Goal: Obtain resource: Download file/media

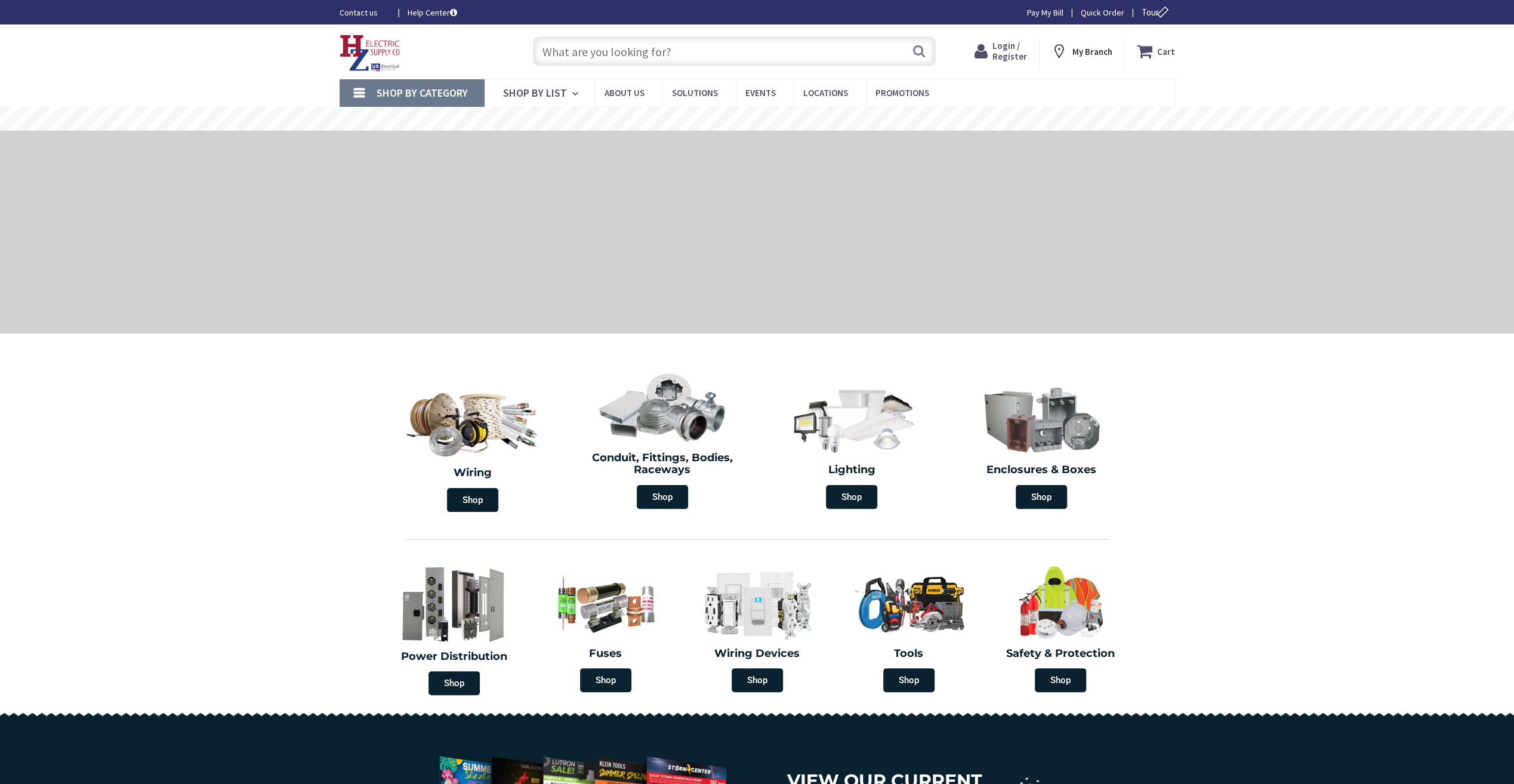
click at [705, 49] on input "text" at bounding box center [734, 51] width 403 height 30
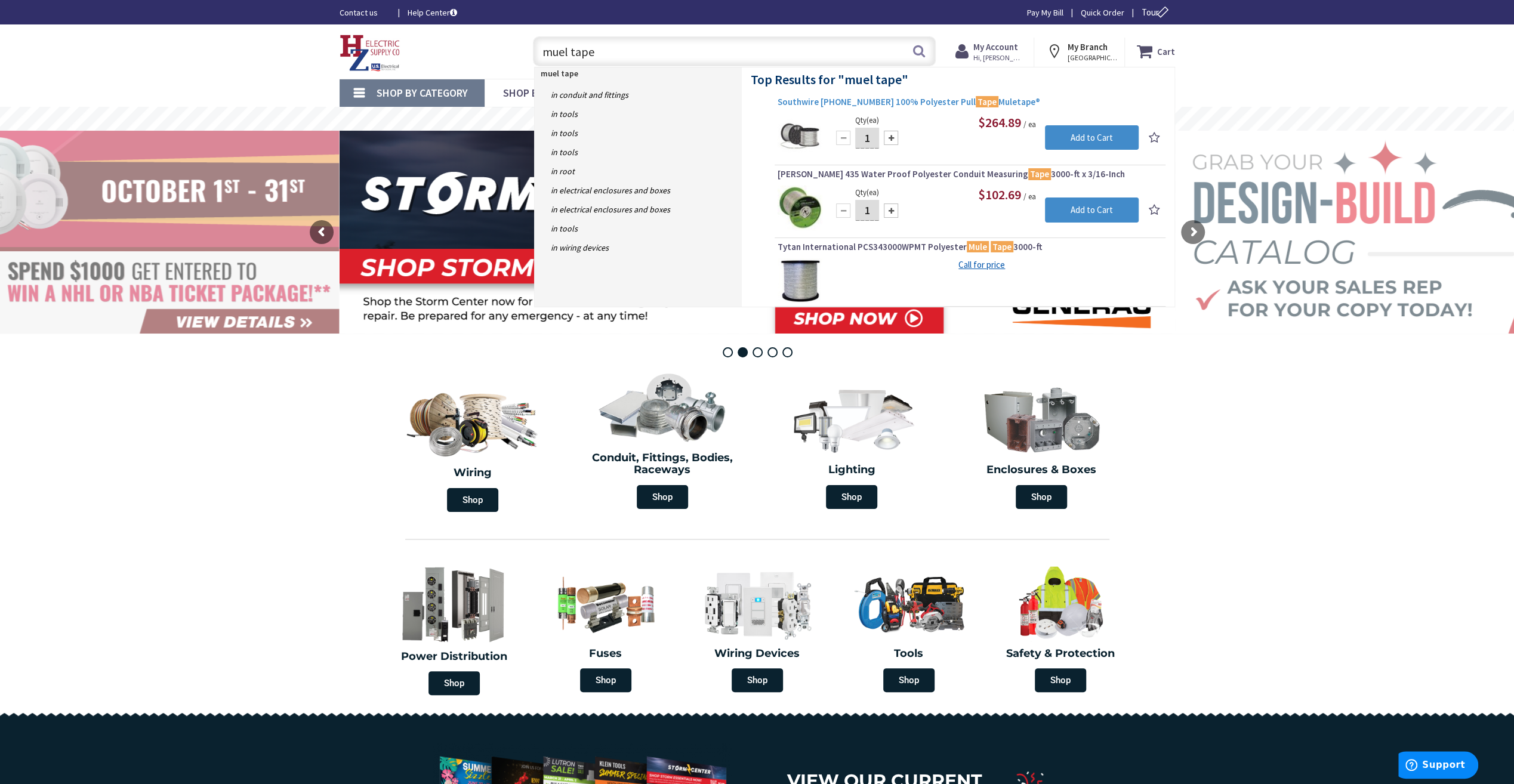
type input "muel tape"
click at [921, 106] on span "Southwire [PHONE_NUMBER] 100% Polyester Pull Tape Muletape®" at bounding box center [970, 102] width 385 height 12
click at [921, 99] on span "Southwire [PHONE_NUMBER] 100% Polyester Pull Tape Muletape®" at bounding box center [970, 102] width 385 height 12
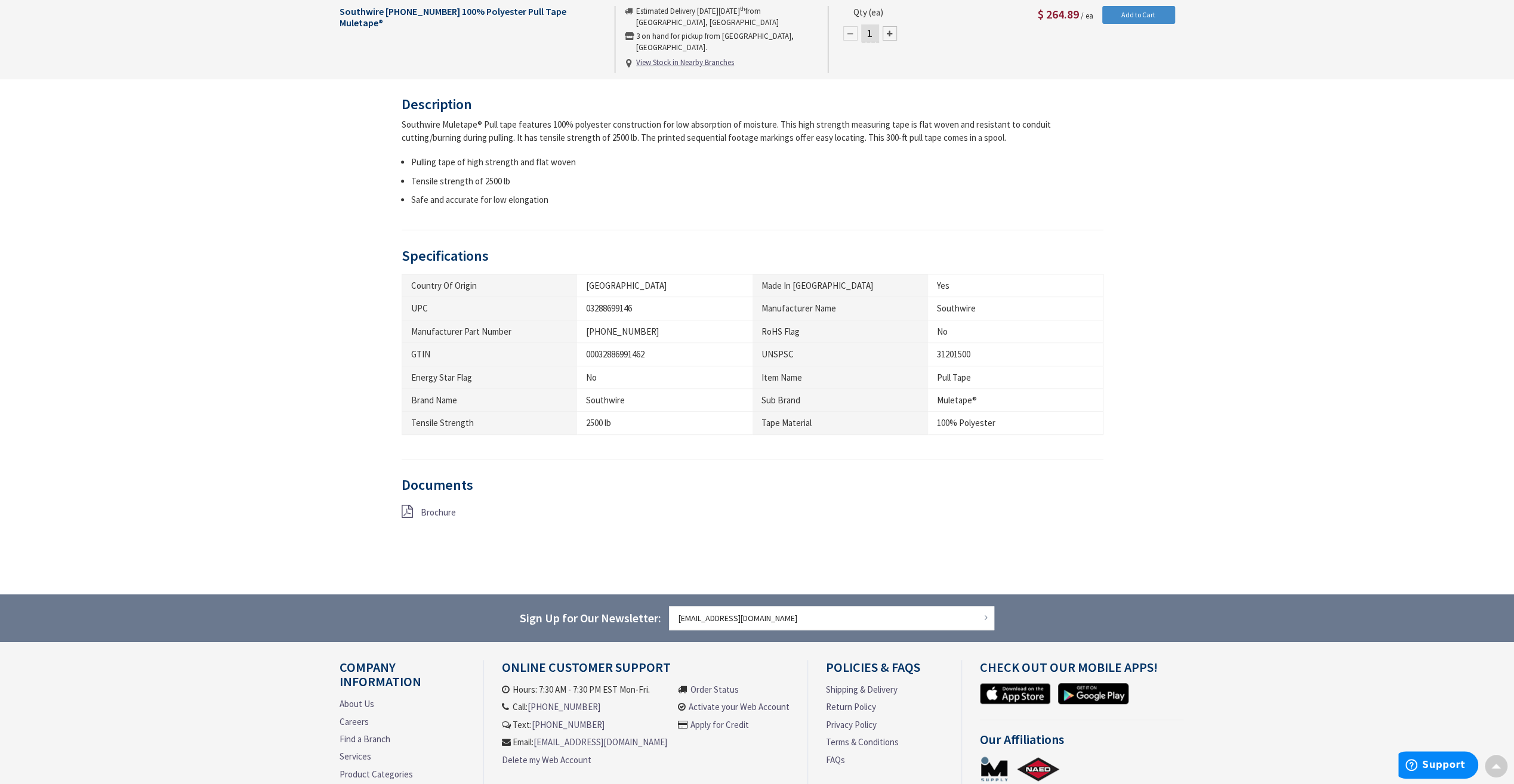
scroll to position [477, 0]
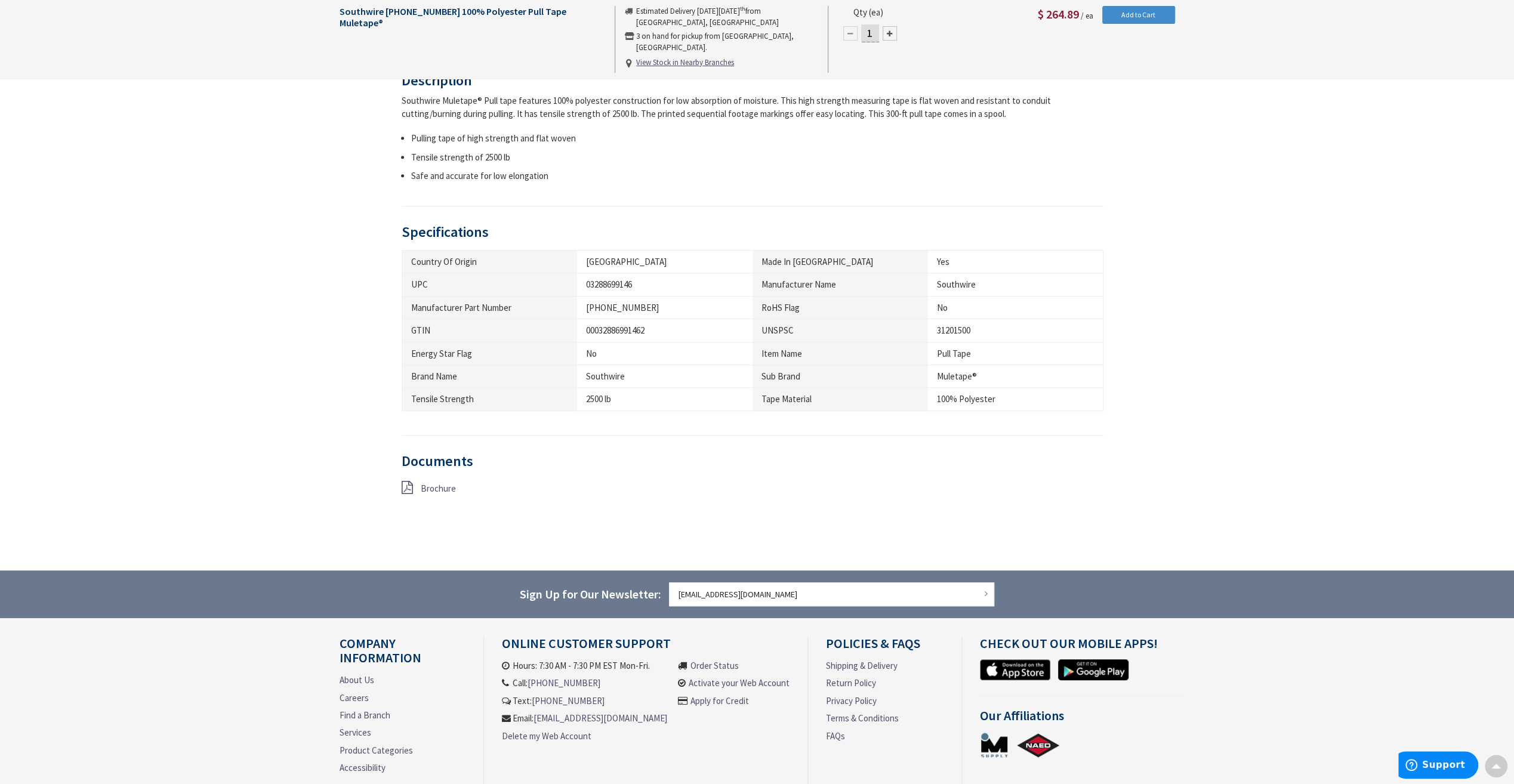
click at [433, 485] on span "Brochure" at bounding box center [439, 488] width 35 height 11
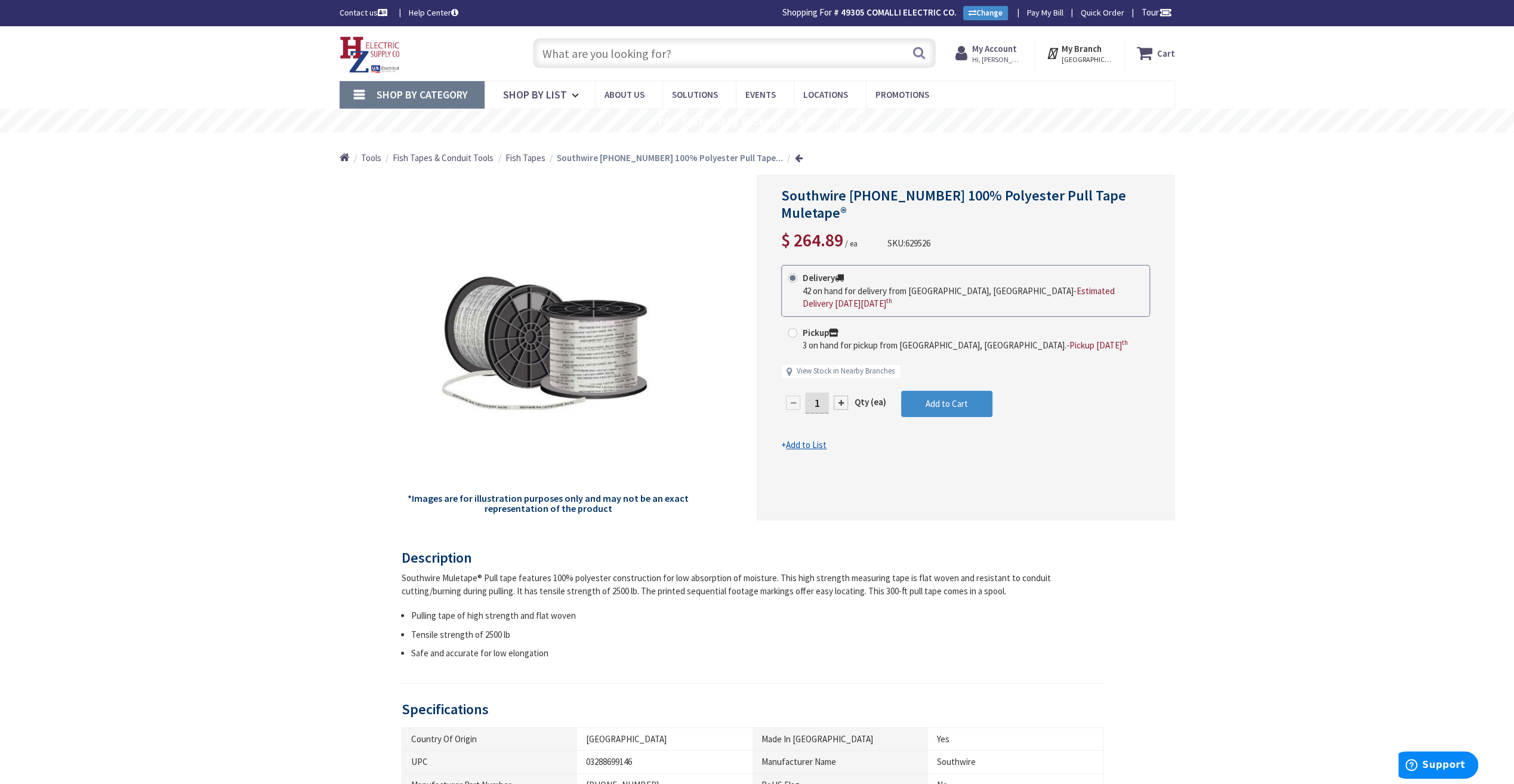
scroll to position [60, 0]
